Goal: Task Accomplishment & Management: Manage account settings

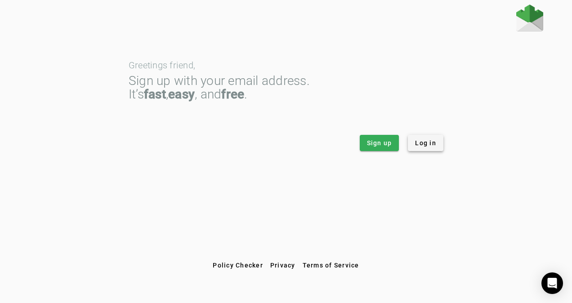
click at [421, 143] on span "Log in" at bounding box center [425, 142] width 21 height 9
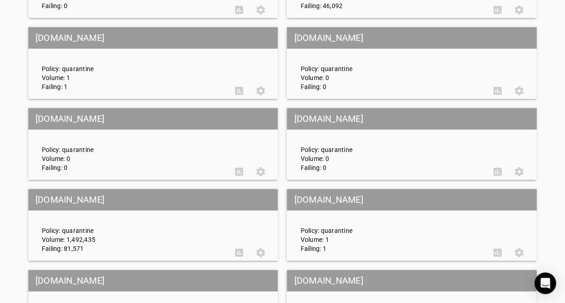
scroll to position [315, 0]
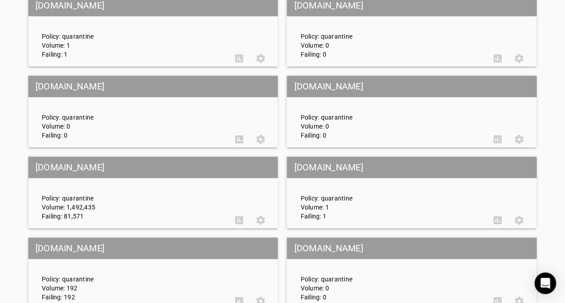
click at [102, 183] on div "Policy: quarantine Volume: 1,492,435 Failing: 81,571" at bounding box center [131, 193] width 193 height 56
click at [64, 174] on mat-grid-tile-header "[DOMAIN_NAME]" at bounding box center [153, 167] width 250 height 22
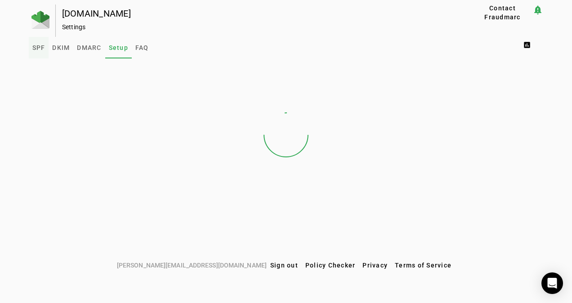
click at [40, 49] on span "SPF" at bounding box center [38, 48] width 13 height 6
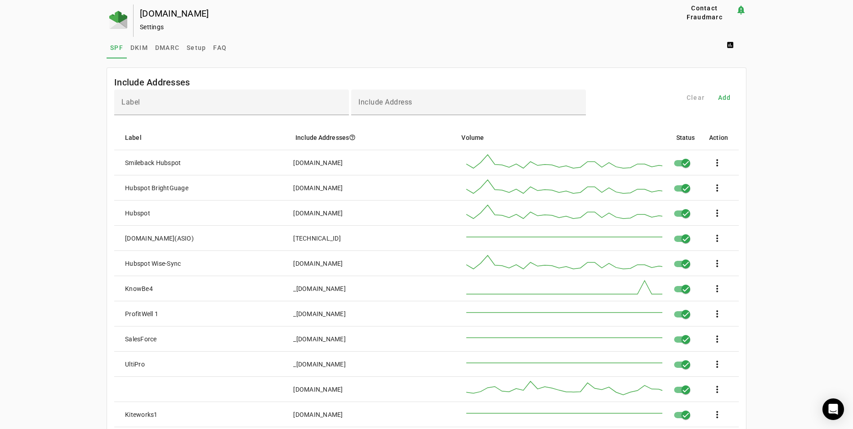
drag, startPoint x: 725, startPoint y: 98, endPoint x: 732, endPoint y: 111, distance: 14.9
click at [571, 98] on span "Add" at bounding box center [724, 97] width 13 height 9
click at [151, 99] on div "Label" at bounding box center [231, 102] width 220 height 26
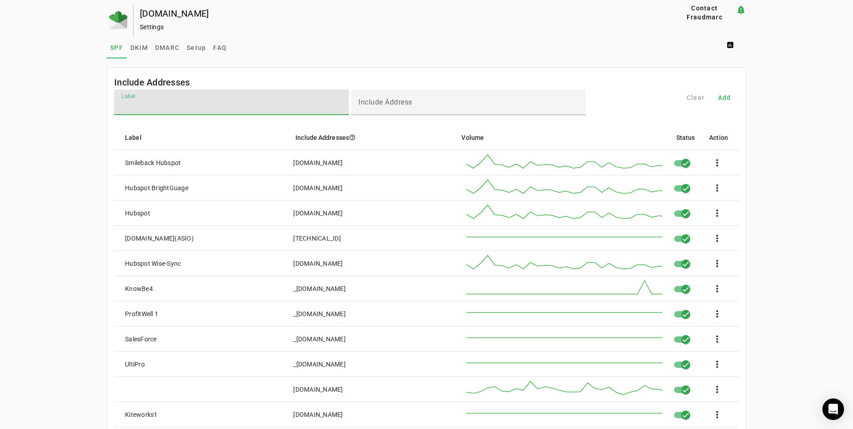
paste input "******"
type input "**********"
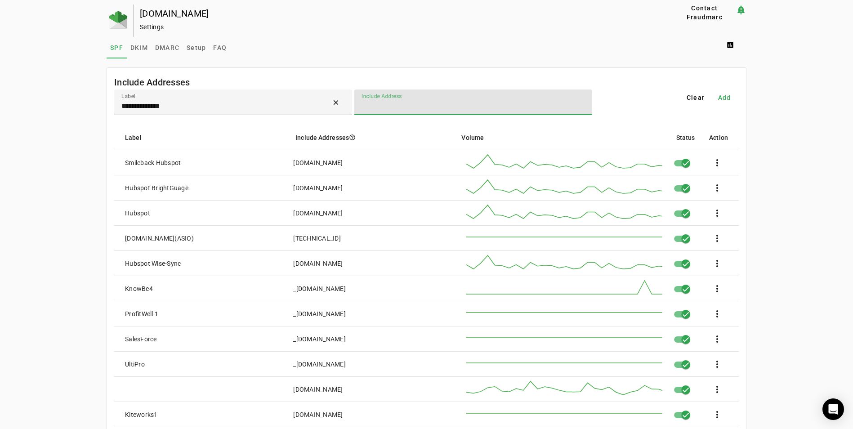
click at [381, 107] on input "Include Address" at bounding box center [472, 106] width 223 height 11
click at [375, 106] on input "Include Address" at bounding box center [472, 106] width 223 height 11
type input "**********"
click at [571, 96] on span "Add" at bounding box center [724, 97] width 13 height 9
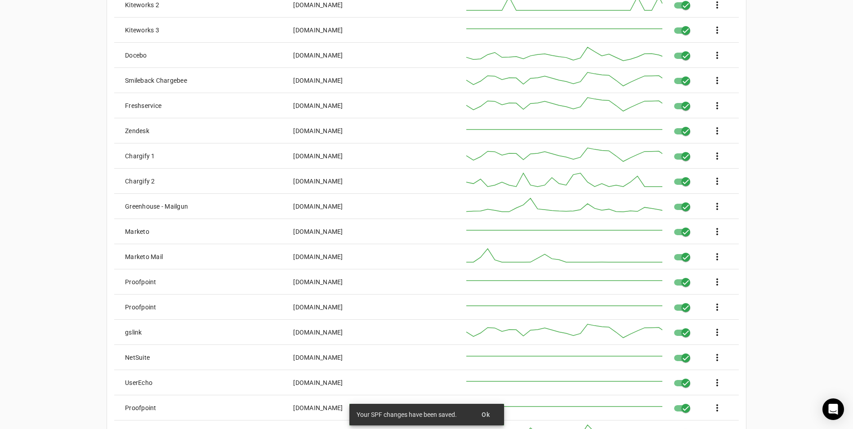
scroll to position [1277, 0]
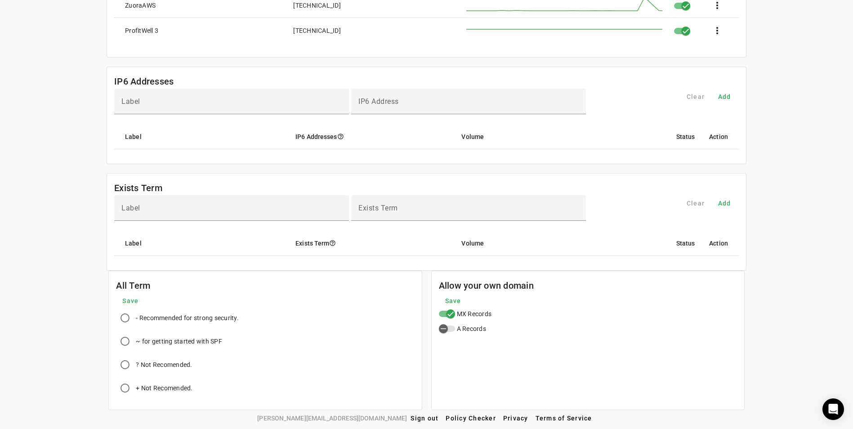
scroll to position [3337, 0]
click at [410, 303] on span "Sign out" at bounding box center [424, 417] width 28 height 7
